Goal: Information Seeking & Learning: Learn about a topic

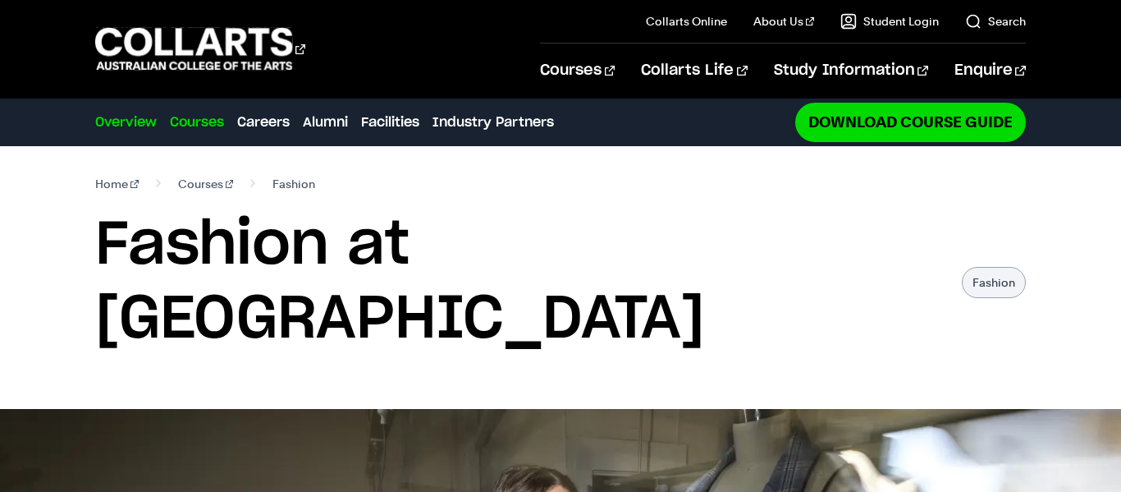
click at [213, 130] on link "Courses" at bounding box center [197, 122] width 54 height 20
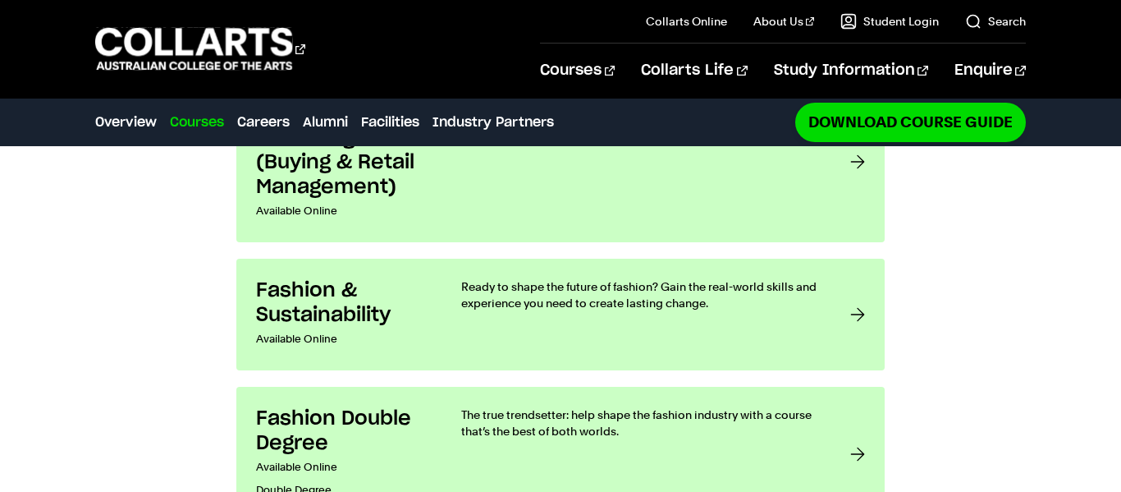
scroll to position [1504, 0]
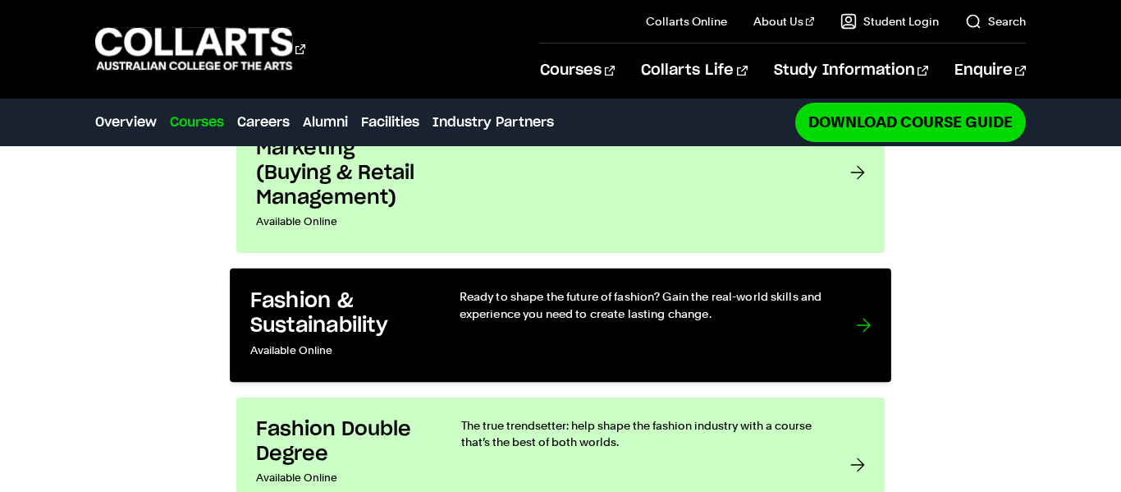
click at [369, 288] on h3 "Fashion & Sustainability" at bounding box center [338, 313] width 176 height 50
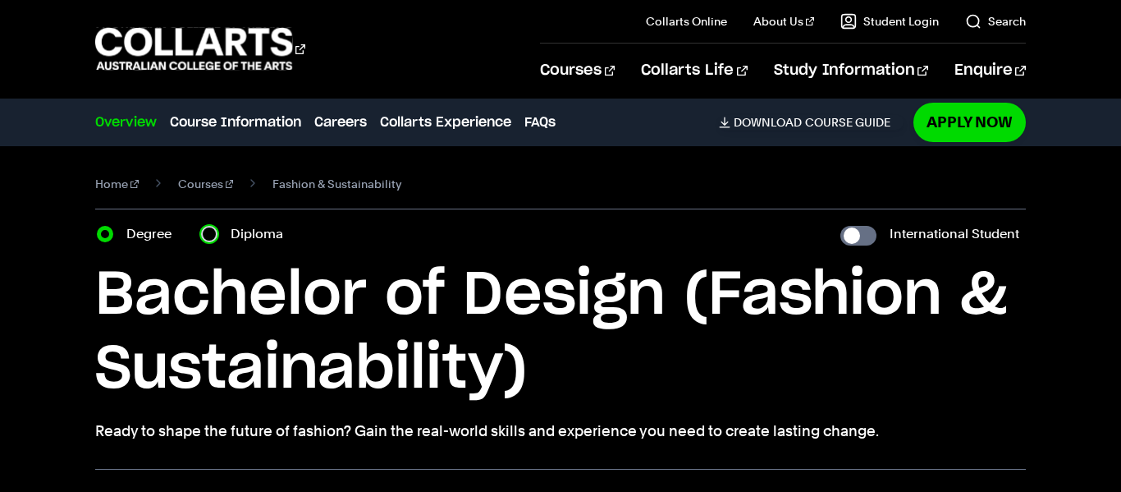
click at [212, 239] on input "Diploma" at bounding box center [209, 234] width 16 height 16
radio input "true"
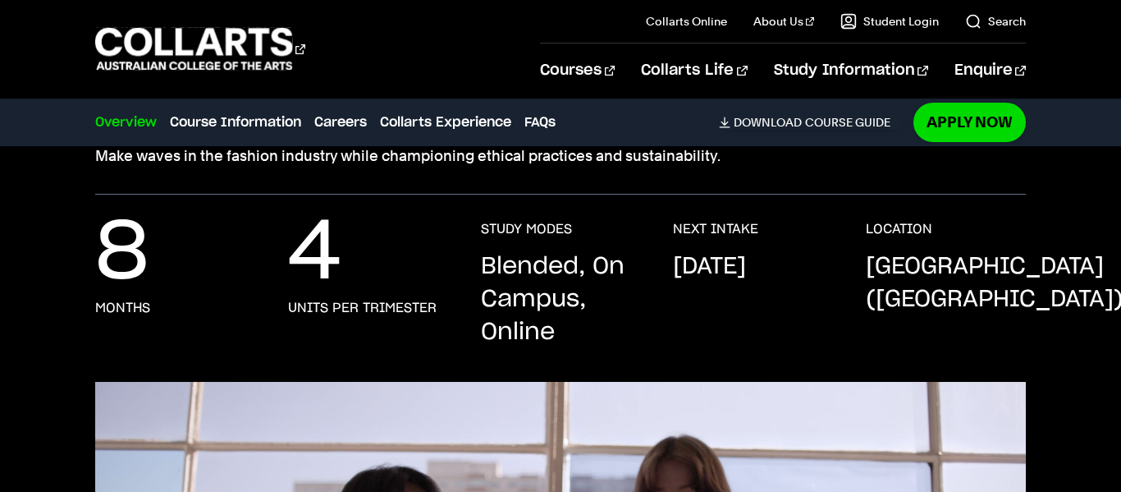
scroll to position [276, 0]
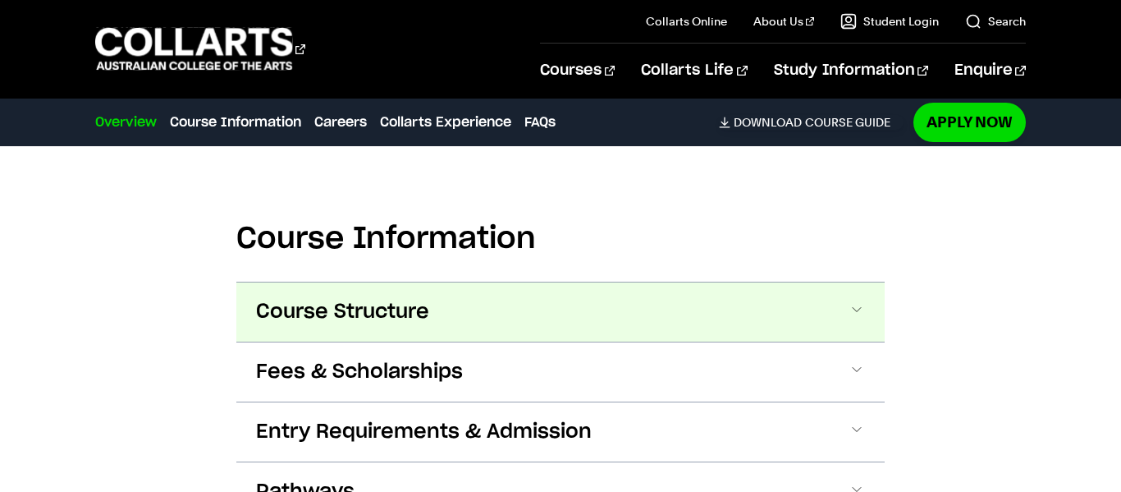
click at [285, 299] on span "Course Structure" at bounding box center [342, 312] width 173 height 26
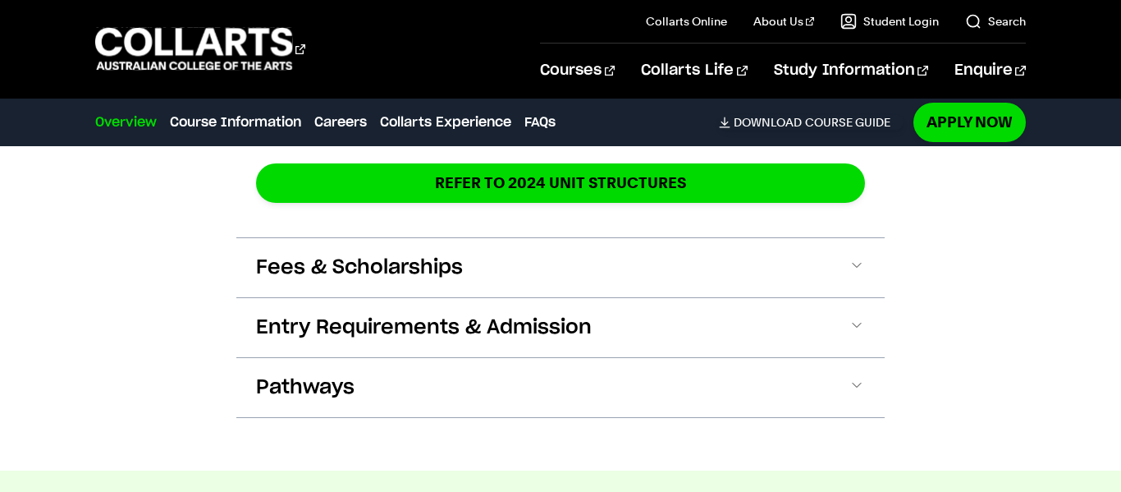
scroll to position [2452, 0]
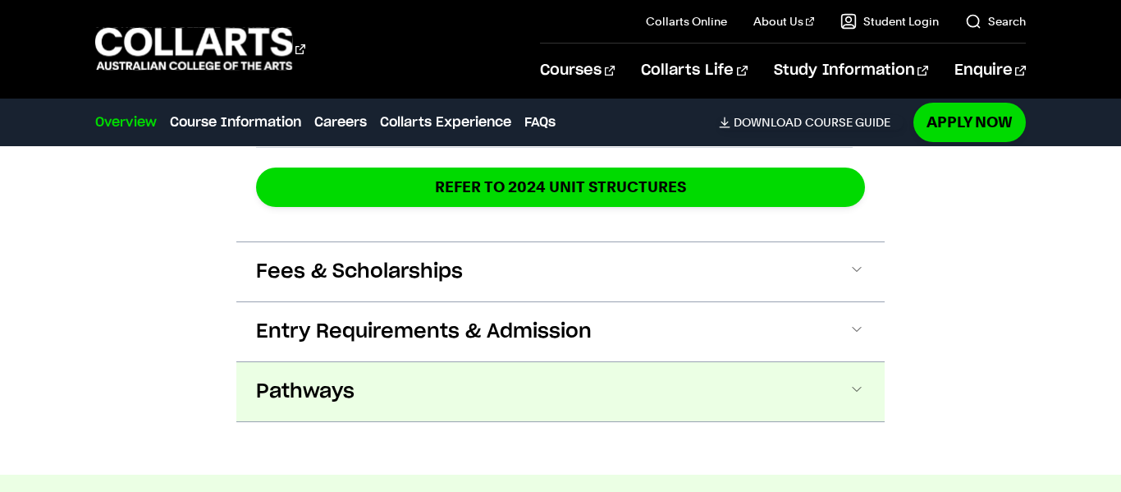
click at [274, 378] on span "Pathways" at bounding box center [305, 391] width 98 height 26
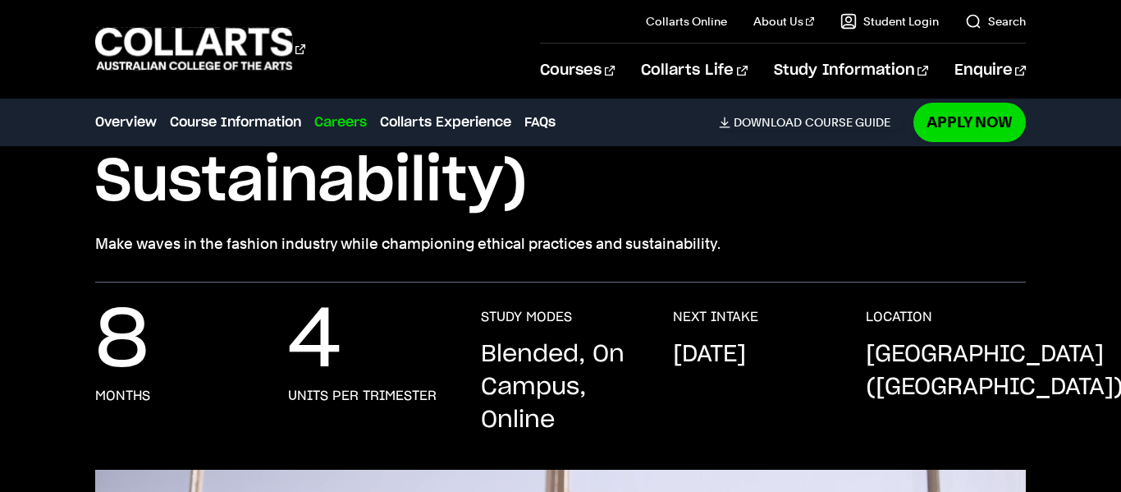
scroll to position [0, 0]
